Goal: Information Seeking & Learning: Find contact information

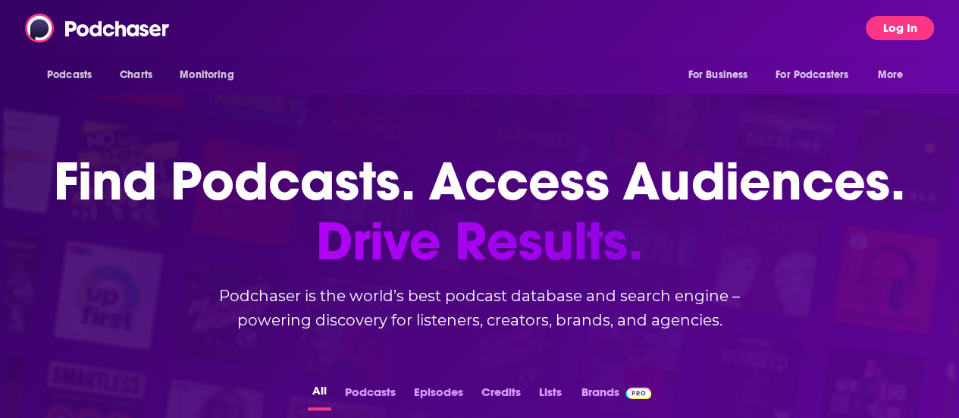
click at [910, 38] on button "Log In" at bounding box center [900, 28] width 68 height 24
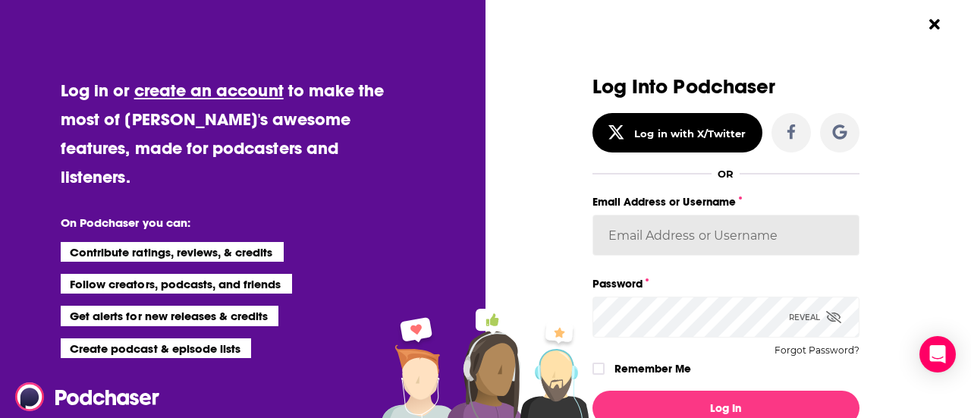
click at [649, 243] on input "Email Address or Username" at bounding box center [725, 235] width 267 height 41
type input "[PERSON_NAME][EMAIL_ADDRESS][PERSON_NAME][DOMAIN_NAME]"
click at [592, 391] on button "Log In" at bounding box center [725, 408] width 267 height 35
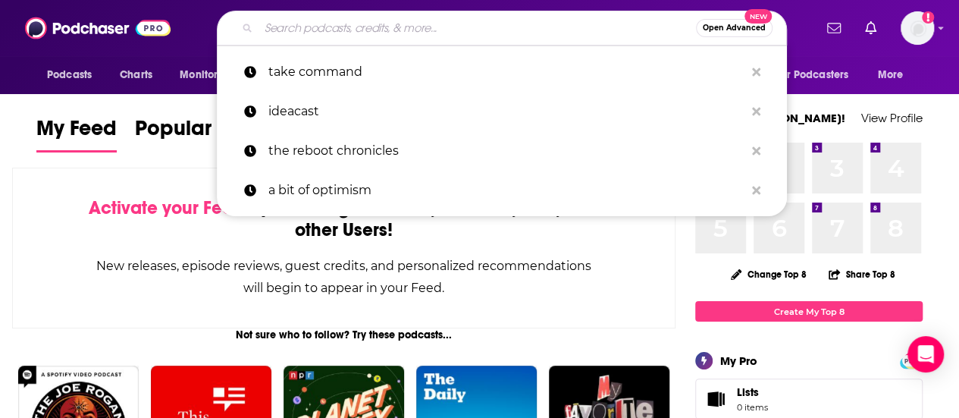
drag, startPoint x: 305, startPoint y: 19, endPoint x: 303, endPoint y: 30, distance: 10.7
click at [304, 19] on input "Search podcasts, credits, & more..." at bounding box center [478, 28] width 438 height 24
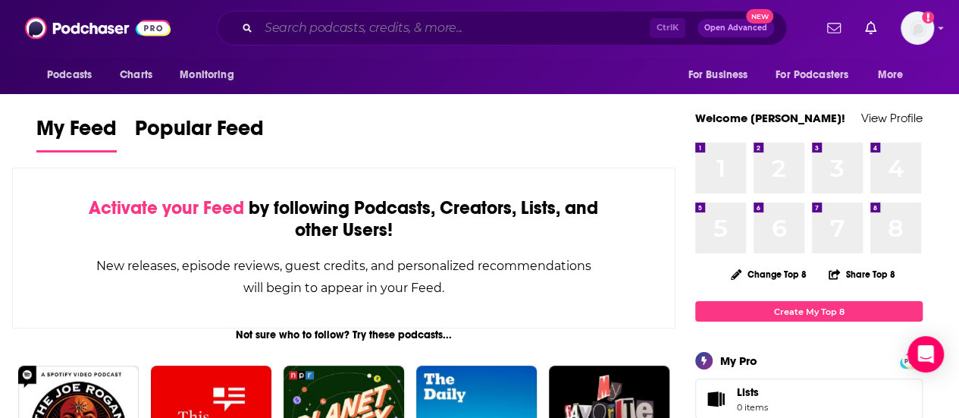
click at [330, 36] on input "Search podcasts, credits, & more..." at bounding box center [454, 28] width 391 height 24
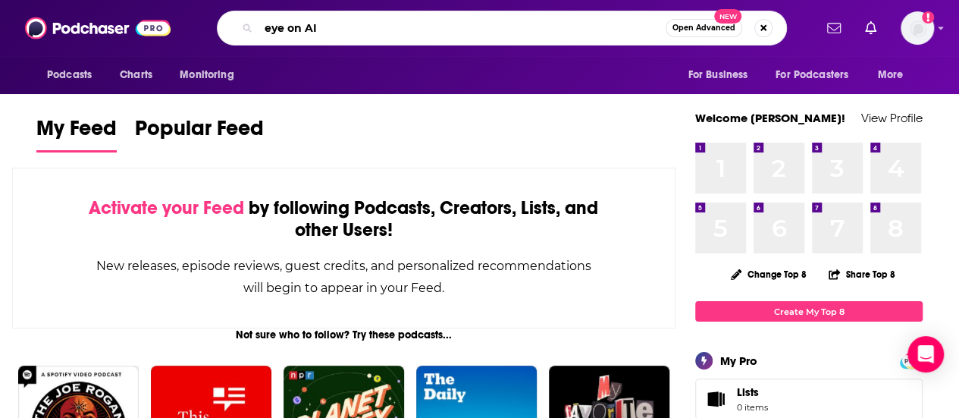
type input "eye on AI"
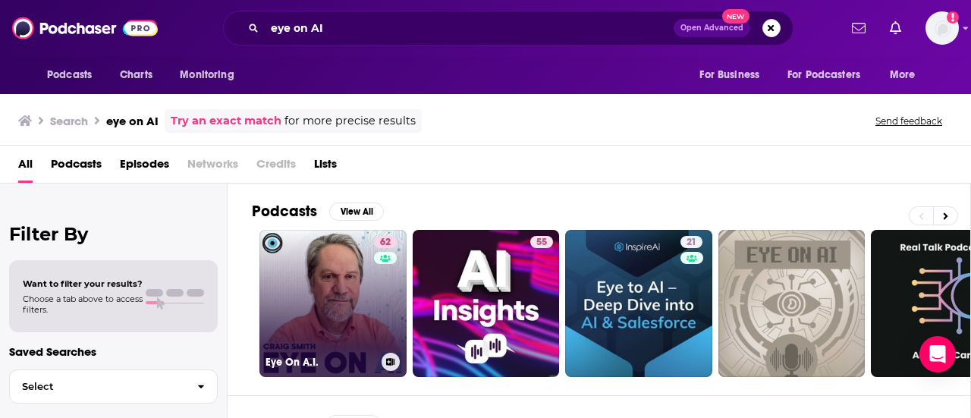
click at [339, 297] on link "62 Eye On A.I." at bounding box center [332, 303] width 147 height 147
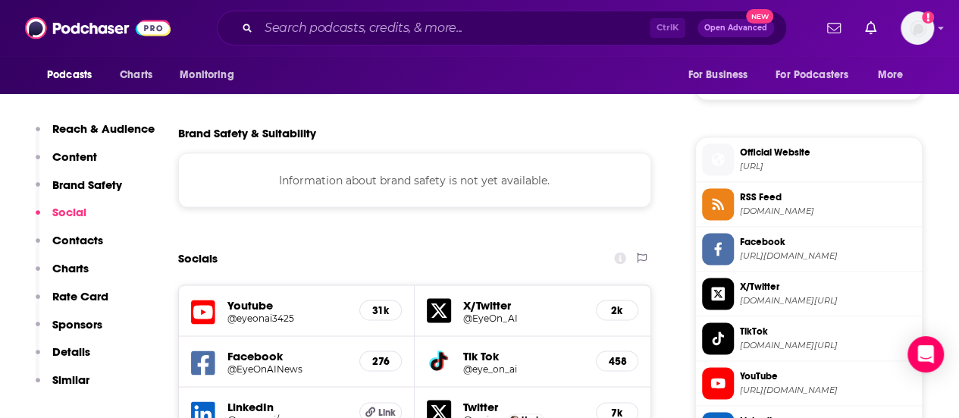
scroll to position [1593, 0]
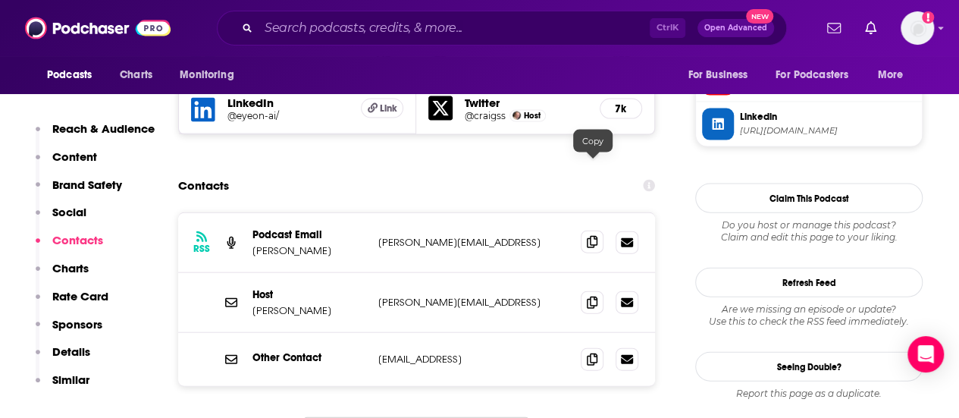
click at [590, 231] on span at bounding box center [592, 242] width 23 height 23
click at [595, 296] on icon at bounding box center [592, 302] width 11 height 12
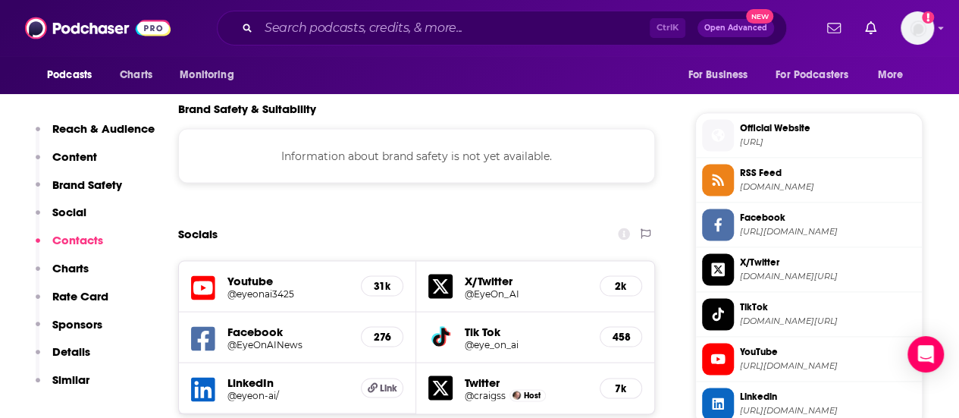
scroll to position [1289, 0]
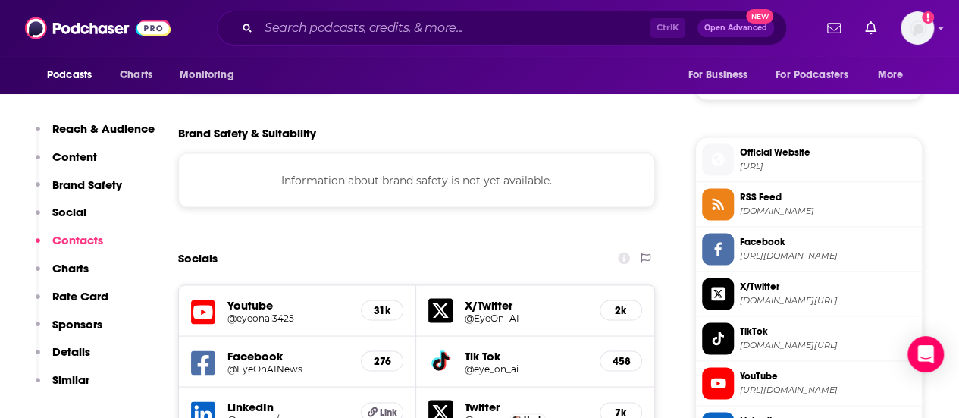
click at [205, 401] on icon at bounding box center [203, 413] width 24 height 24
click at [328, 33] on input "Search podcasts, credits, & more..." at bounding box center [454, 28] width 391 height 24
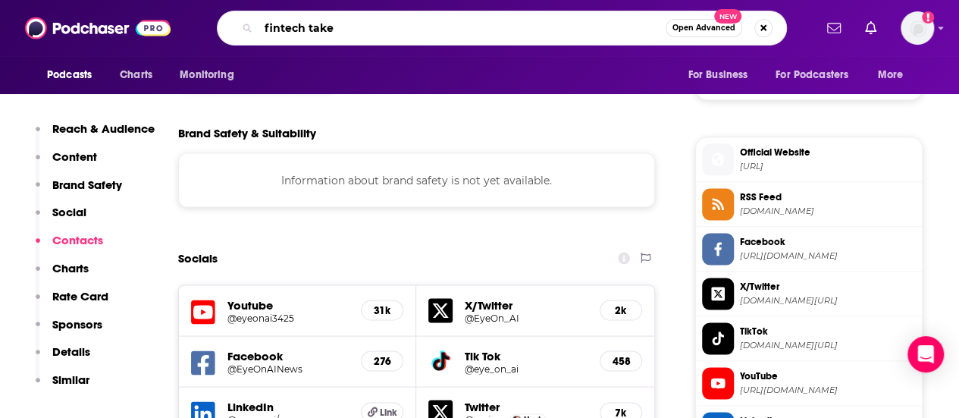
type input "fintech takes"
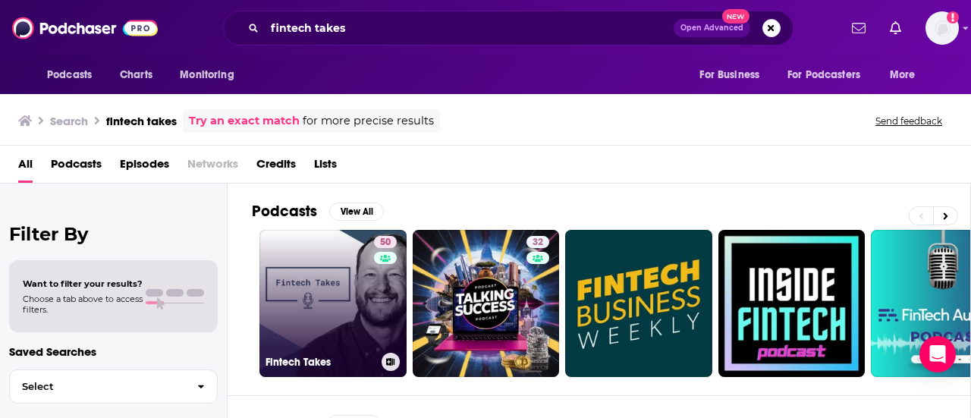
click at [329, 301] on link "50 Fintech Takes" at bounding box center [332, 303] width 147 height 147
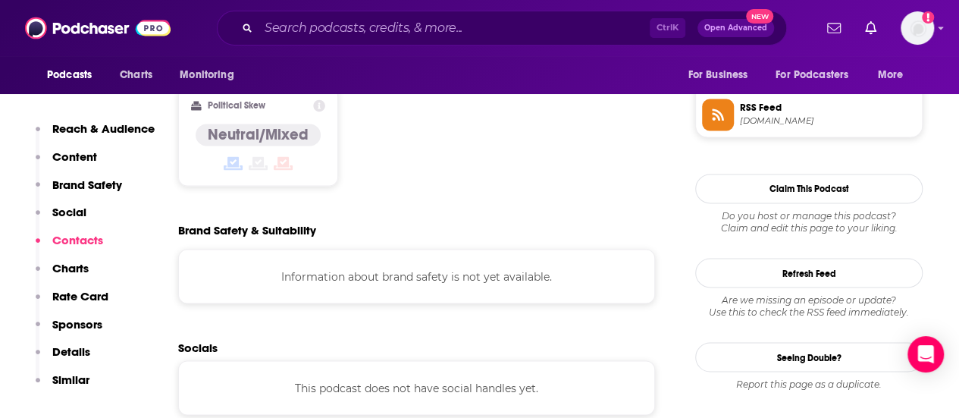
scroll to position [1441, 0]
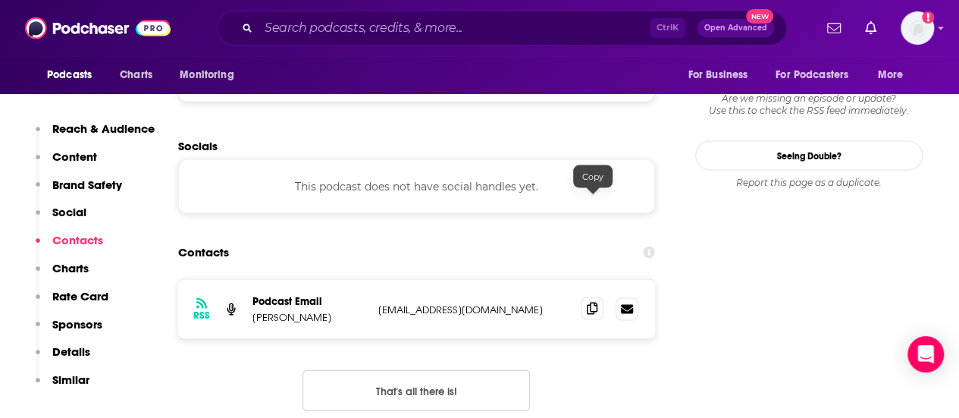
click at [589, 303] on icon at bounding box center [592, 309] width 11 height 12
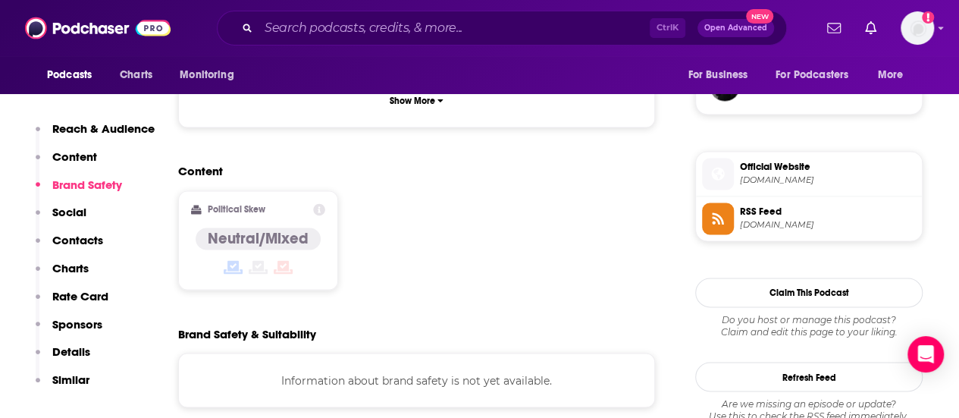
scroll to position [986, 0]
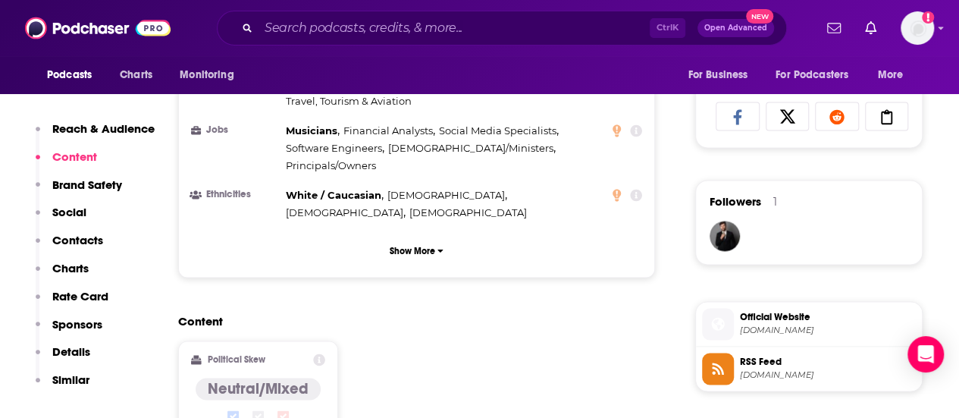
click at [568, 314] on div "Content Political Skew Neutral/Mixed" at bounding box center [416, 383] width 477 height 138
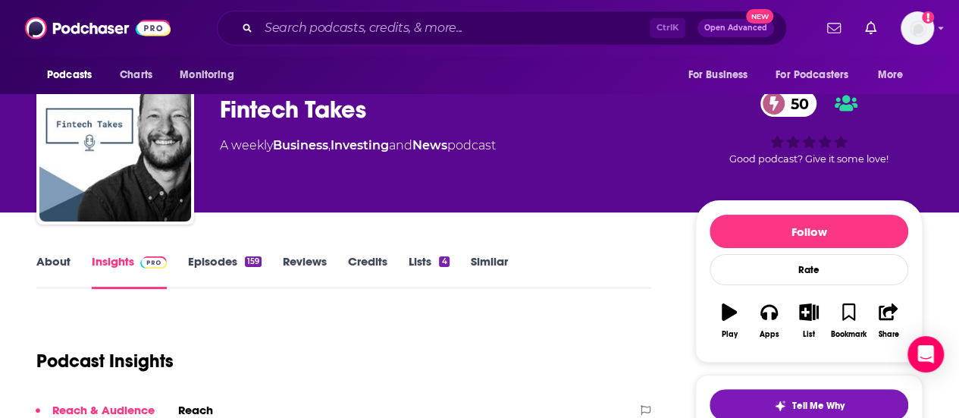
scroll to position [0, 0]
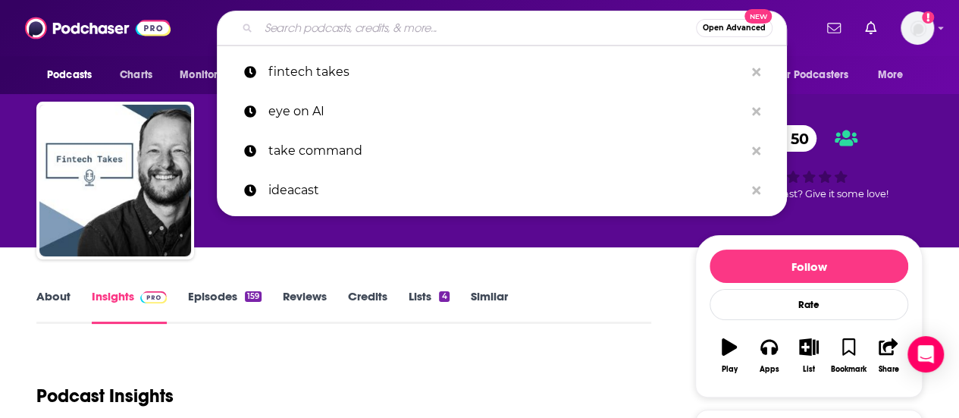
click at [342, 20] on input "Search podcasts, credits, & more..." at bounding box center [478, 28] width 438 height 24
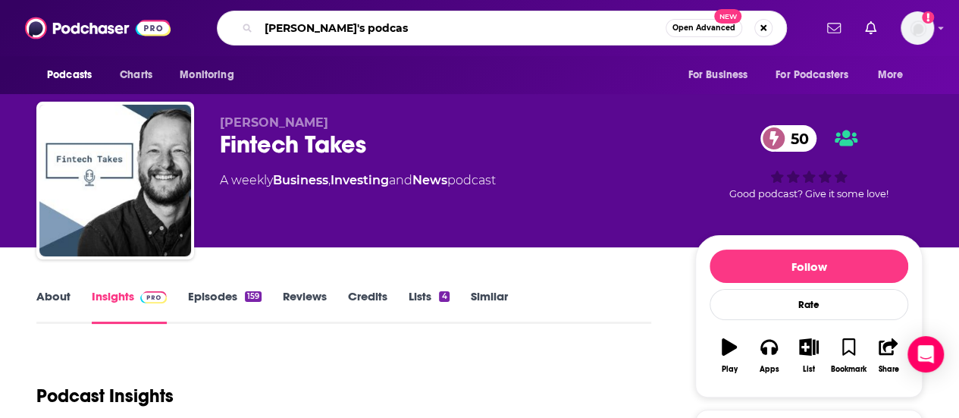
type input "[PERSON_NAME]'s podcast"
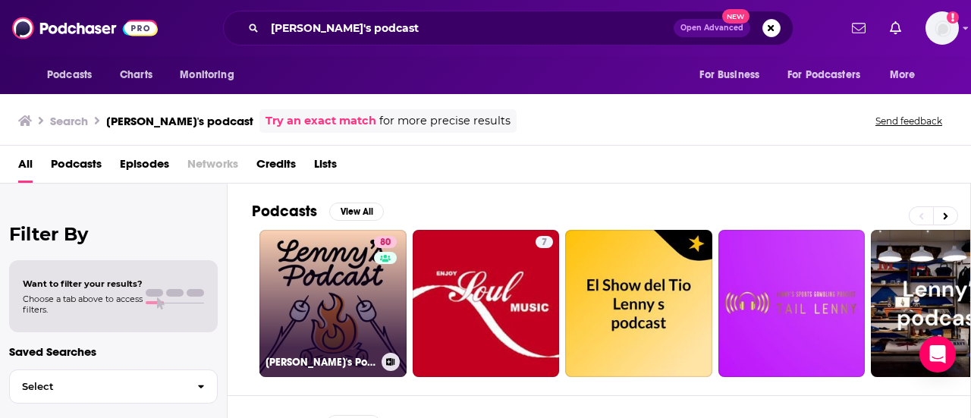
click at [323, 277] on link "80 [PERSON_NAME]'s Podcast: Product | Career | Growth" at bounding box center [332, 303] width 147 height 147
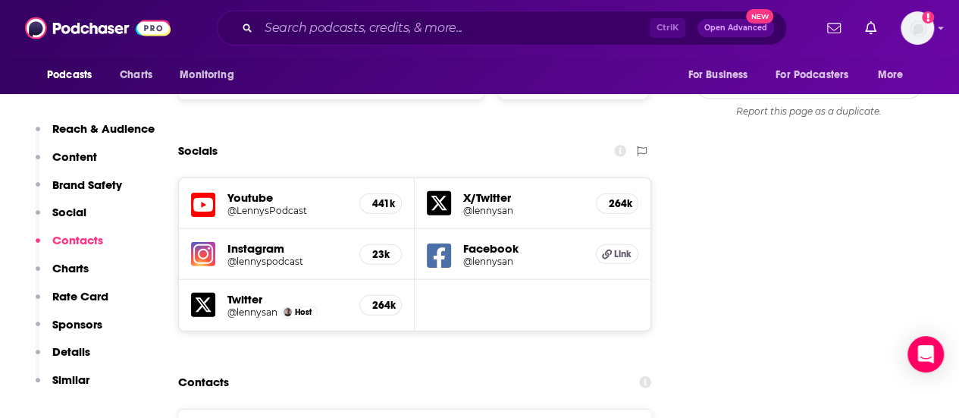
scroll to position [1669, 0]
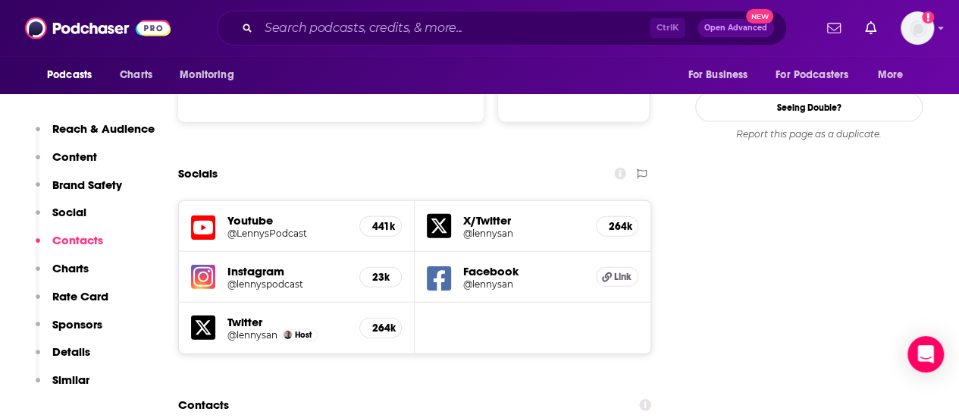
click at [206, 265] on img at bounding box center [203, 277] width 24 height 24
click at [204, 316] on icon at bounding box center [203, 328] width 24 height 24
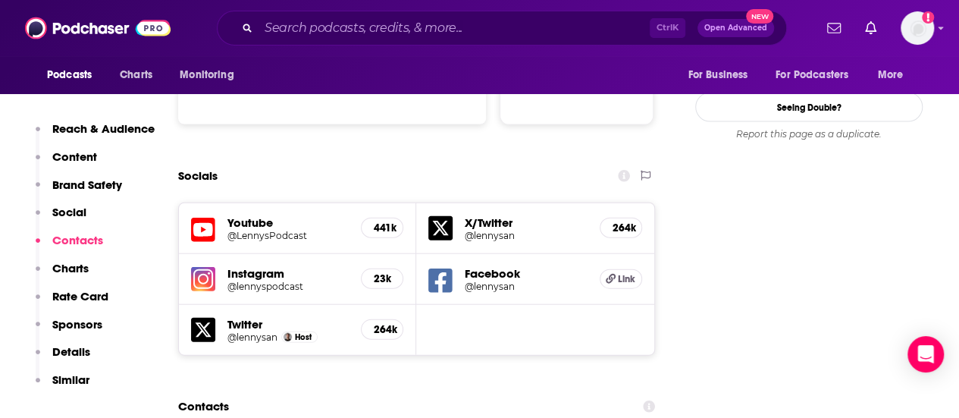
scroll to position [1744, 0]
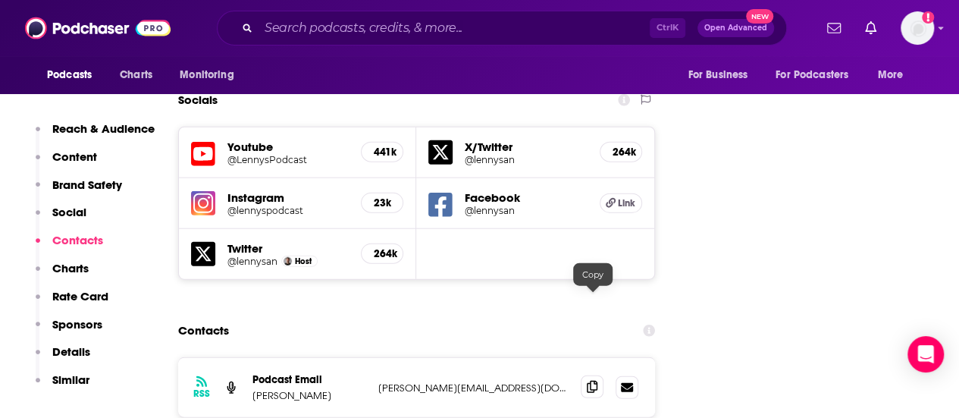
click at [595, 381] on icon at bounding box center [592, 387] width 11 height 12
click at [327, 34] on input "Search podcasts, credits, & more..." at bounding box center [454, 28] width 391 height 24
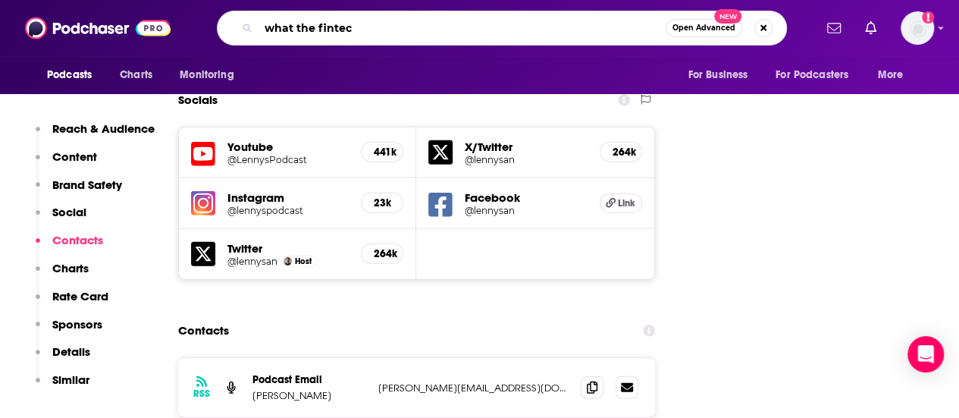
type input "what the fintech"
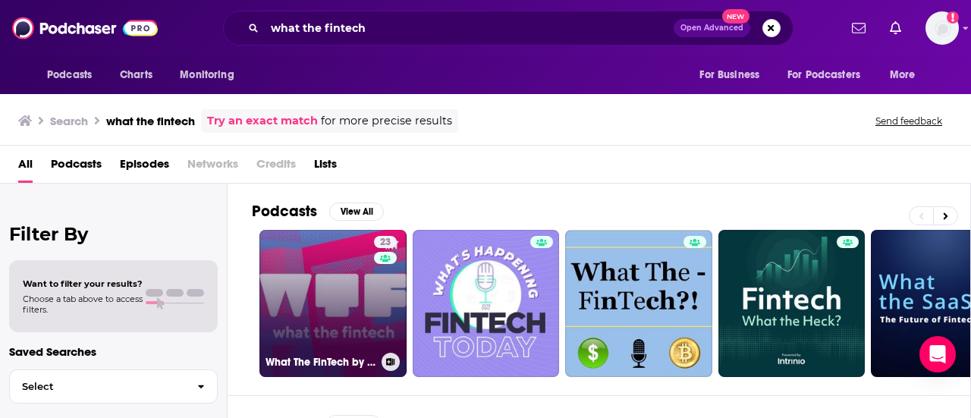
click at [319, 280] on link "23 What The FinTech by [PERSON_NAME]" at bounding box center [332, 303] width 147 height 147
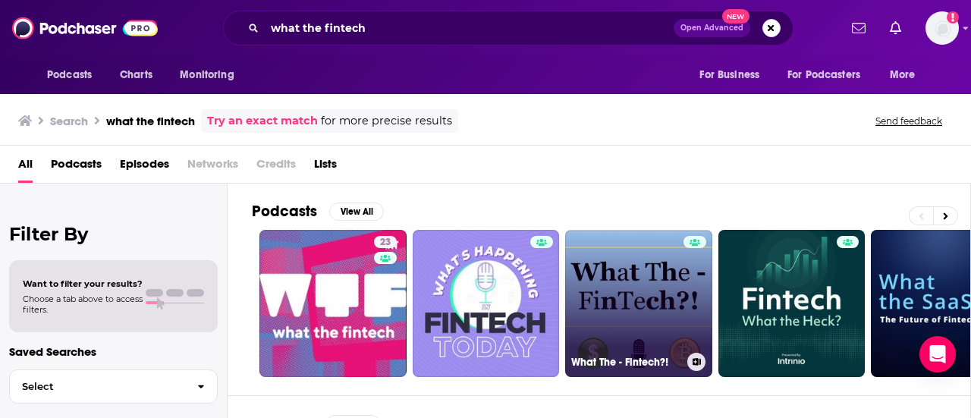
click at [623, 297] on link "What The - Fintech?!" at bounding box center [638, 303] width 147 height 147
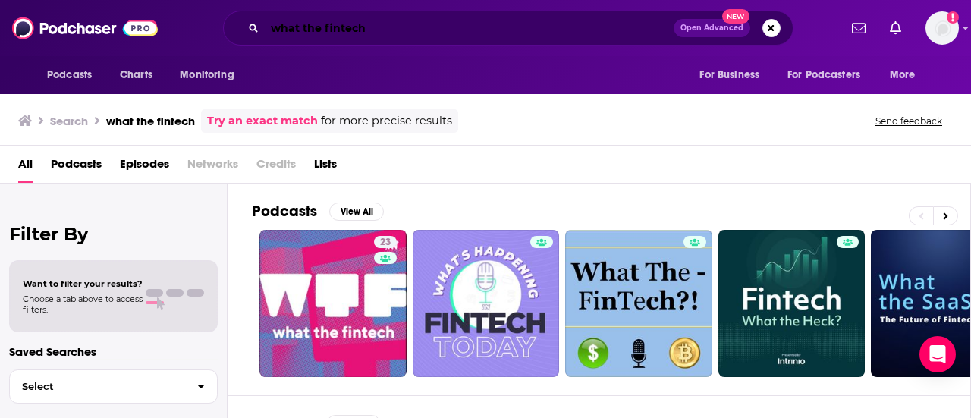
click at [381, 28] on input "what the fintech" at bounding box center [469, 28] width 409 height 24
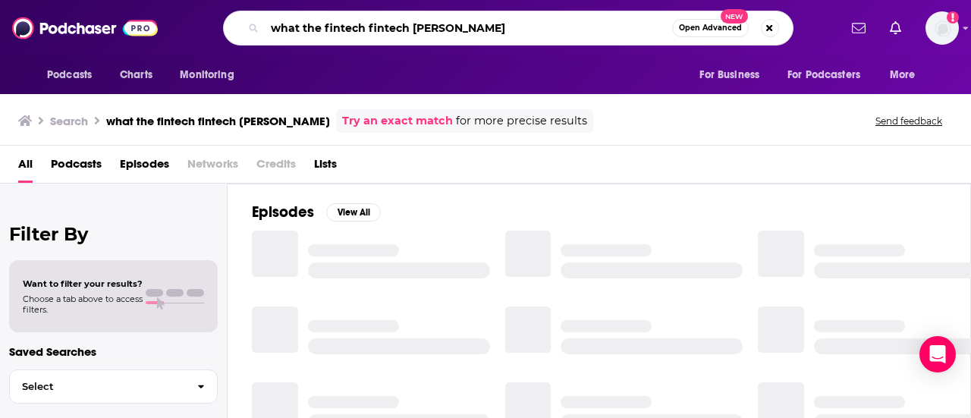
drag, startPoint x: 407, startPoint y: 30, endPoint x: 187, endPoint y: 34, distance: 220.0
click at [187, 34] on div "what the fintech fintech [PERSON_NAME] Open Advanced New" at bounding box center [507, 28] width 661 height 35
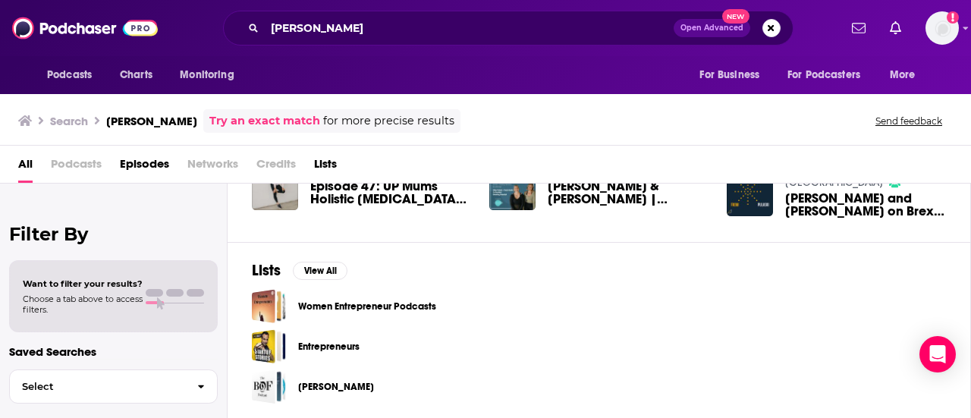
scroll to position [220, 0]
click at [310, 30] on input "[PERSON_NAME]" at bounding box center [469, 28] width 409 height 24
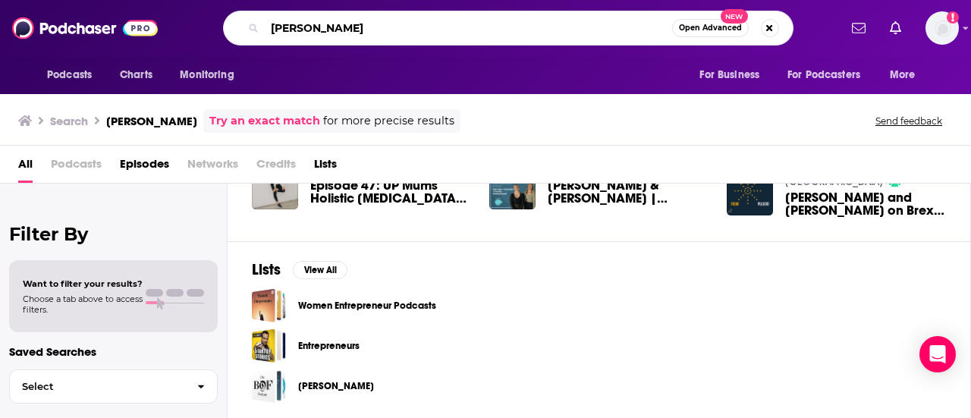
click at [310, 30] on input "[PERSON_NAME]" at bounding box center [468, 28] width 407 height 24
type input "fintechfutures"
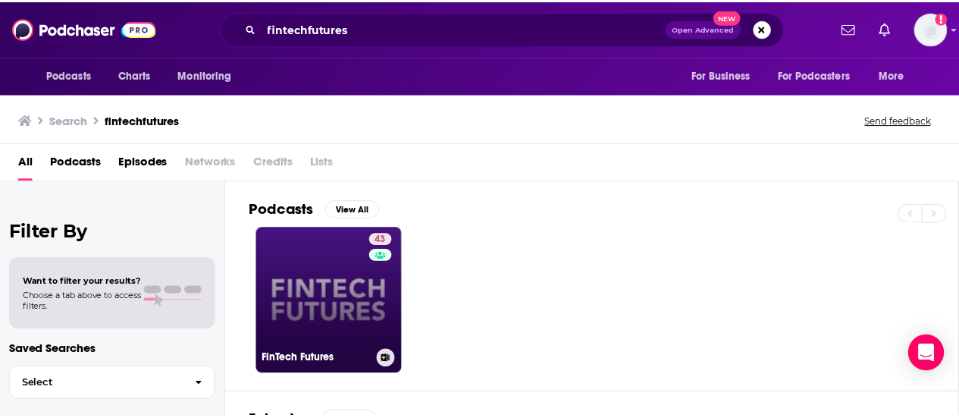
scroll to position [76, 0]
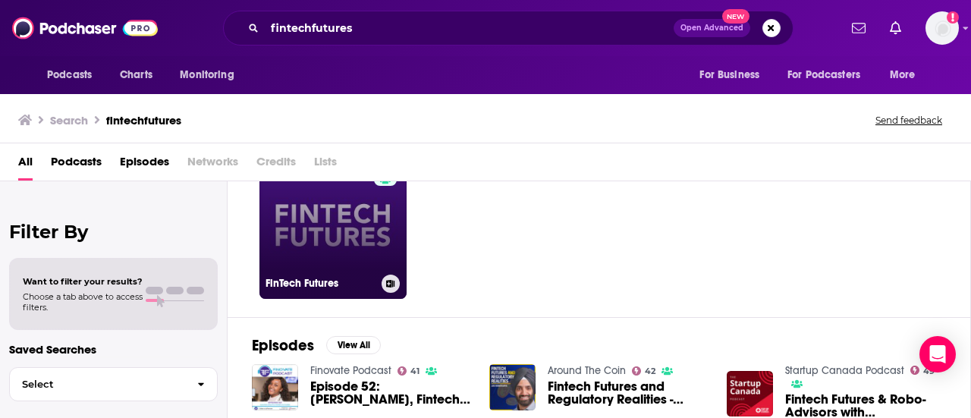
click at [347, 237] on link "43 FinTech Futures" at bounding box center [332, 225] width 147 height 147
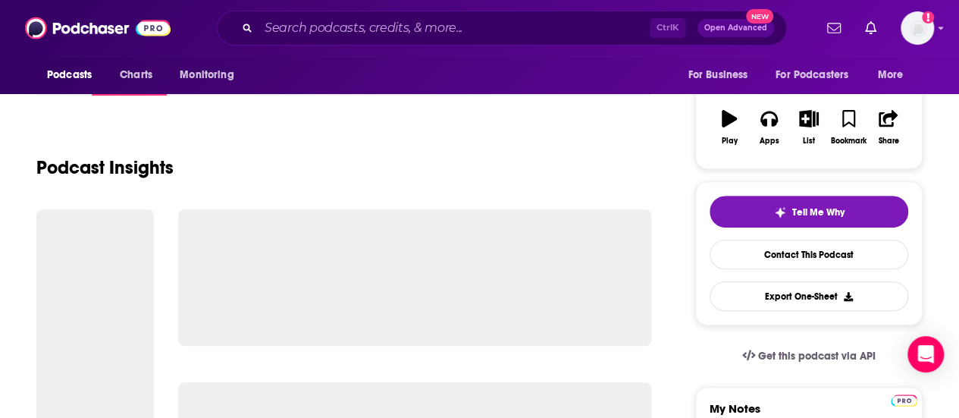
scroll to position [531, 0]
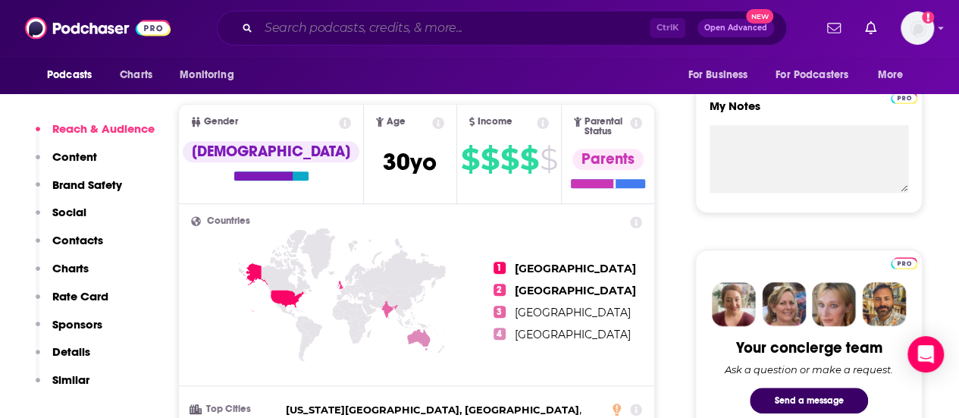
click at [326, 20] on input "Search podcasts, credits, & more..." at bounding box center [454, 28] width 391 height 24
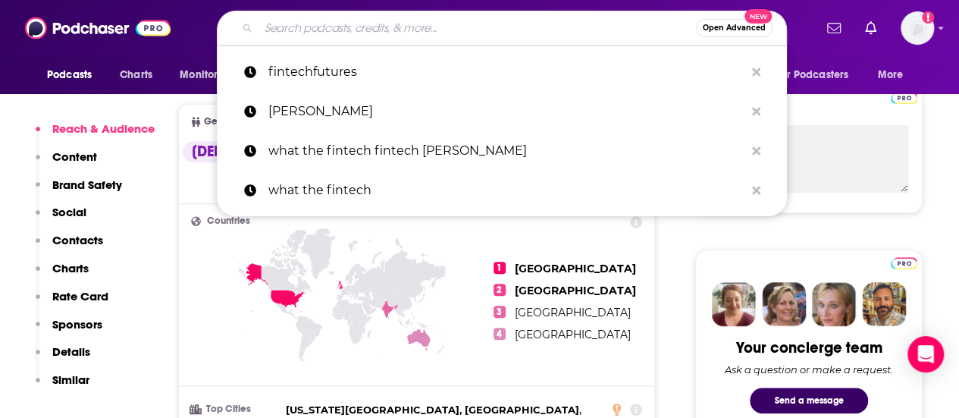
paste input "a16z Podcast"
type input "a16z Podcast"
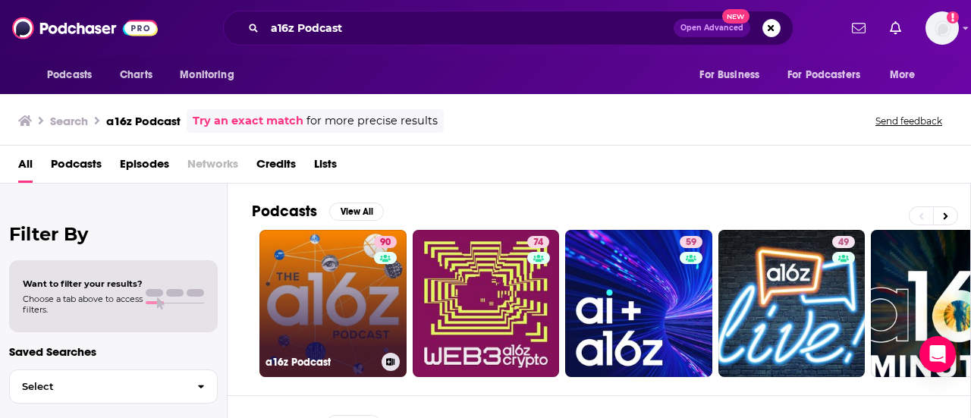
click at [290, 302] on link "90 a16z Podcast" at bounding box center [332, 303] width 147 height 147
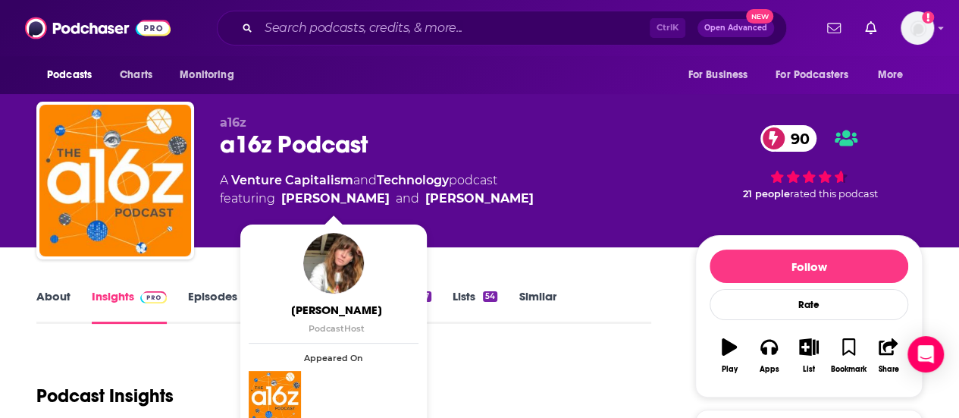
click at [324, 307] on span "[PERSON_NAME]" at bounding box center [337, 310] width 170 height 14
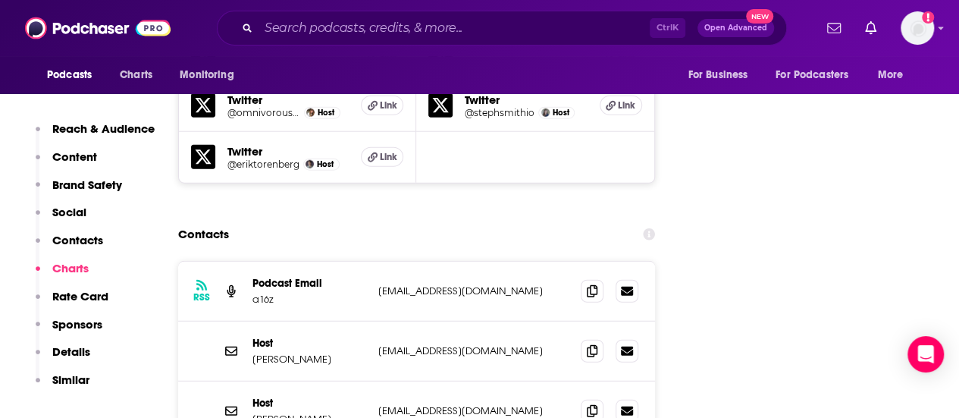
scroll to position [1972, 0]
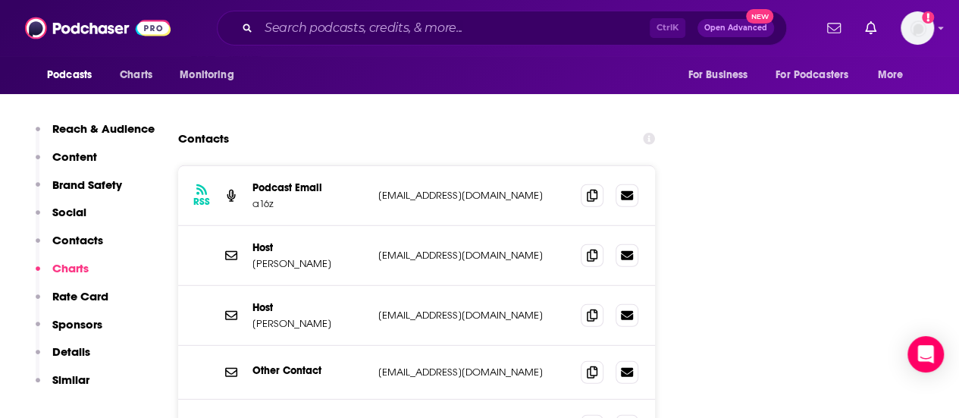
click at [309, 257] on p "[PERSON_NAME]" at bounding box center [310, 263] width 114 height 13
click at [306, 257] on p "[PERSON_NAME]" at bounding box center [310, 263] width 114 height 13
click at [309, 257] on p "[PERSON_NAME]" at bounding box center [310, 263] width 114 height 13
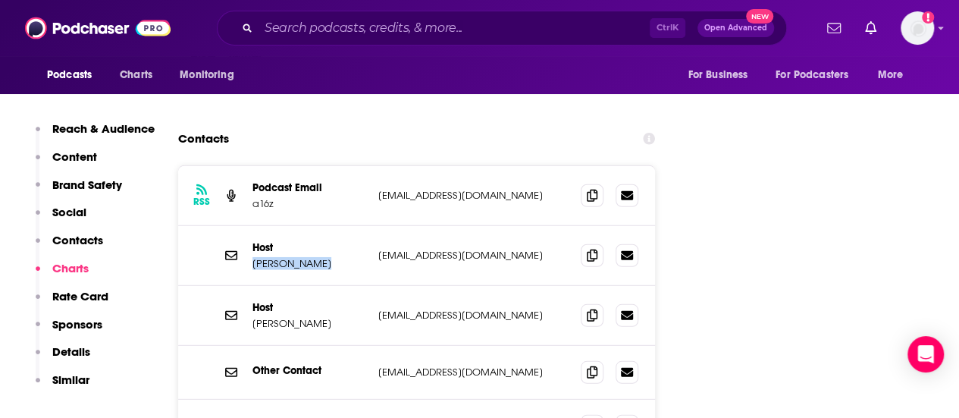
click at [309, 257] on p "[PERSON_NAME]" at bounding box center [310, 263] width 114 height 13
click at [451, 286] on div "Host [PERSON_NAME] [EMAIL_ADDRESS][DOMAIN_NAME] [DOMAIN_NAME][EMAIL_ADDRESS][DO…" at bounding box center [416, 316] width 477 height 60
click at [586, 303] on span at bounding box center [592, 314] width 23 height 23
click at [597, 249] on icon at bounding box center [592, 255] width 11 height 12
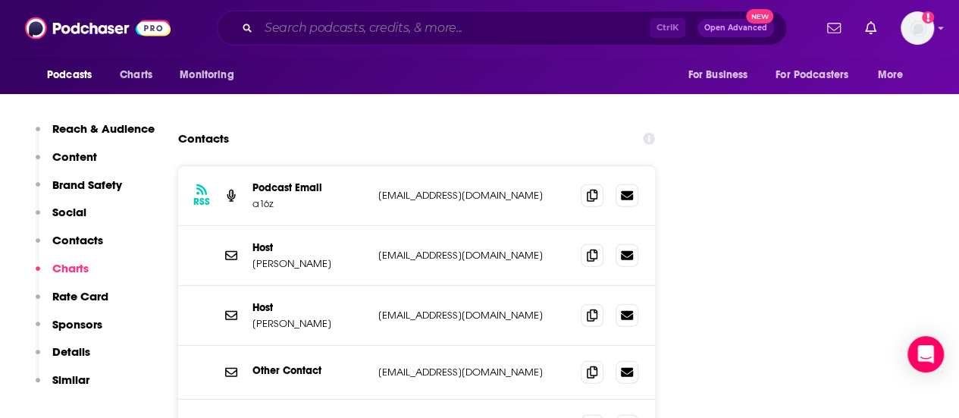
click at [294, 38] on input "Search podcasts, credits, & more..." at bounding box center [454, 28] width 391 height 24
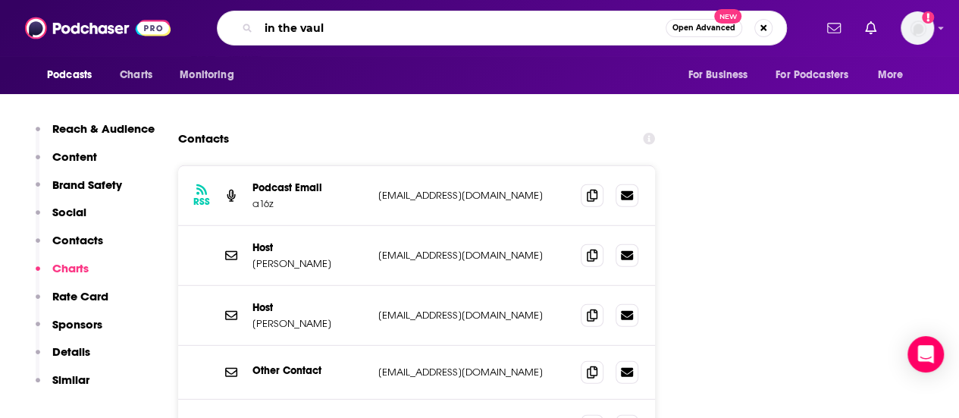
type input "in the vault"
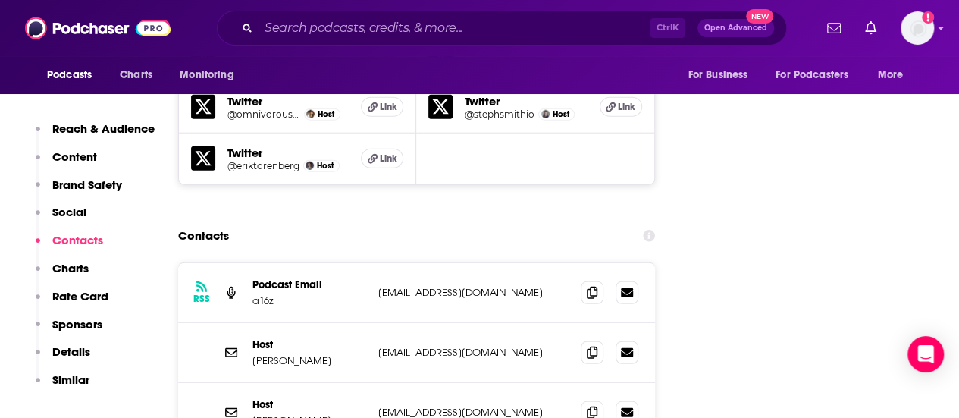
scroll to position [1820, 0]
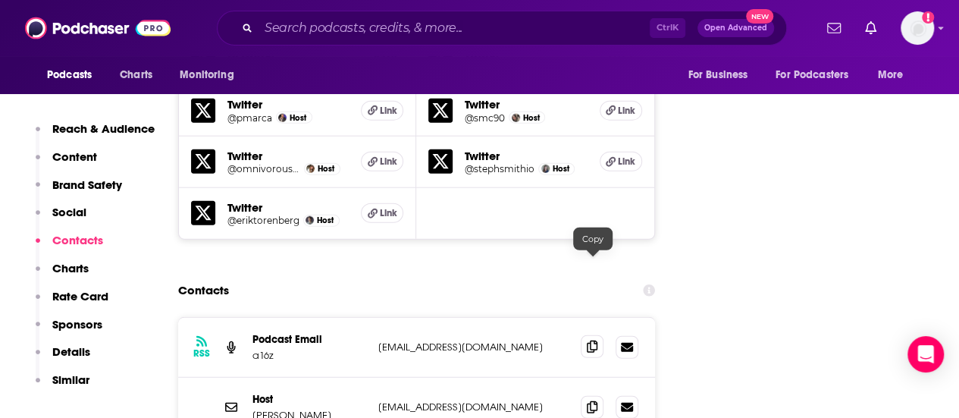
click at [593, 341] on icon at bounding box center [592, 347] width 11 height 12
